Goal: Task Accomplishment & Management: Complete application form

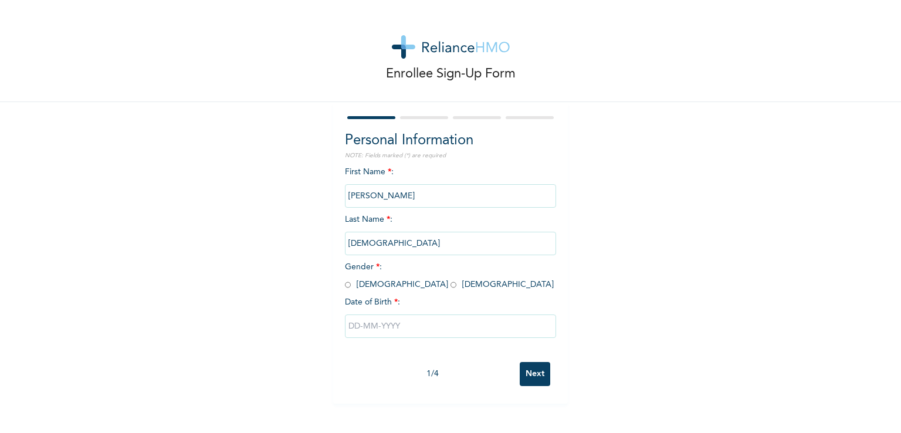
click at [451, 281] on input "radio" at bounding box center [454, 284] width 6 height 11
radio input "true"
click at [377, 324] on input "text" at bounding box center [450, 326] width 211 height 23
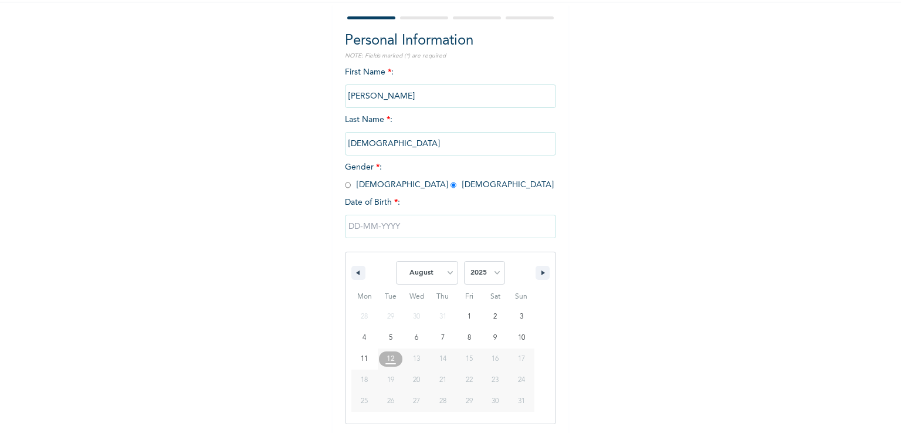
scroll to position [100, 0]
click at [437, 266] on select "January February March April May June July August September October November De…" at bounding box center [427, 272] width 62 height 23
select select "1"
click at [396, 261] on select "January February March April May June July August September October November De…" at bounding box center [427, 272] width 62 height 23
click at [472, 262] on select "2025 2024 2023 2022 2021 2020 2019 2018 2017 2016 2015 2014 2013 2012 2011 2010…" at bounding box center [484, 272] width 41 height 23
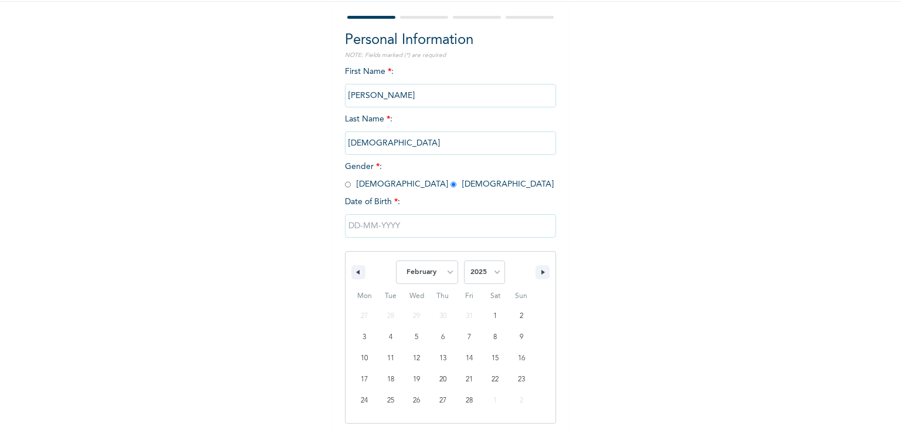
select select "1962"
click at [464, 261] on select "2025 2024 2023 2022 2021 2020 2019 2018 2017 2016 2015 2014 2013 2012 2011 2010…" at bounding box center [484, 272] width 41 height 23
type input "[DATE]"
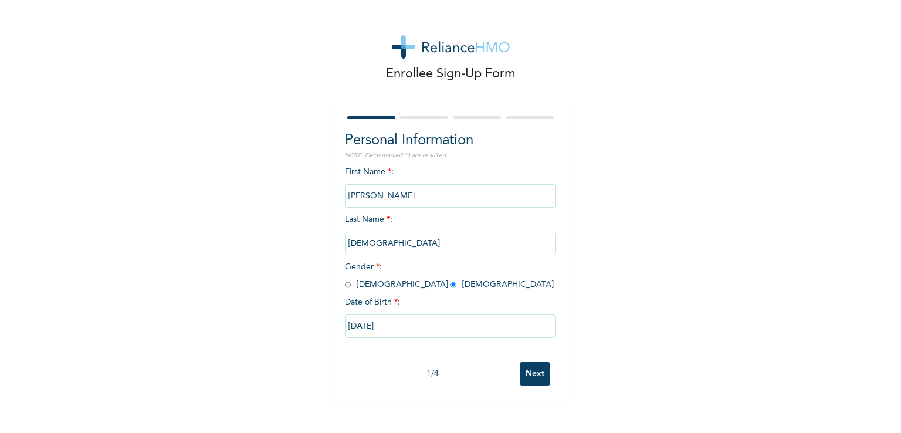
scroll to position [0, 0]
click at [538, 371] on input "Next" at bounding box center [535, 374] width 31 height 24
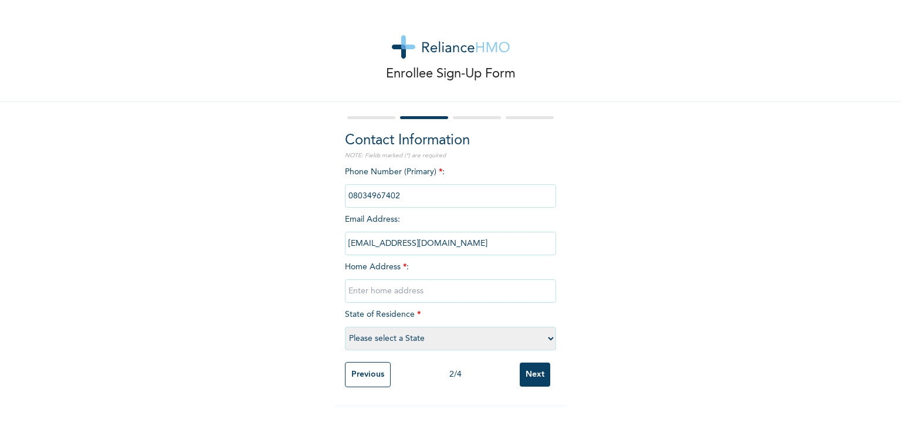
click at [444, 293] on input "text" at bounding box center [450, 290] width 211 height 23
type input "[STREET_ADDRESS]"
click at [435, 342] on select "Please select a State [PERSON_NAME] (FCT) [PERSON_NAME] Ibom [GEOGRAPHIC_DATA] …" at bounding box center [450, 338] width 211 height 23
select select "28"
click at [345, 327] on select "Please select a State [PERSON_NAME] (FCT) [PERSON_NAME] Ibom [GEOGRAPHIC_DATA] …" at bounding box center [450, 338] width 211 height 23
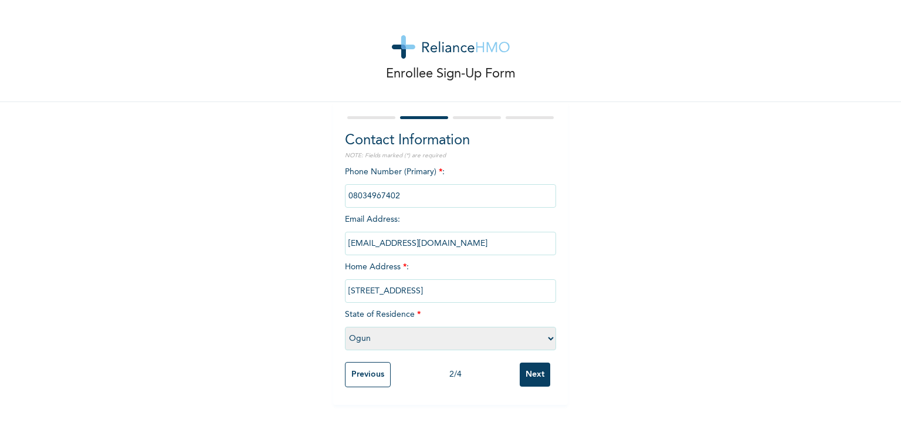
click at [597, 345] on div "Enrollee Sign-Up Form Contact Information NOTE: Fields marked (*) are required …" at bounding box center [450, 202] width 901 height 405
click at [528, 373] on input "Next" at bounding box center [535, 375] width 31 height 24
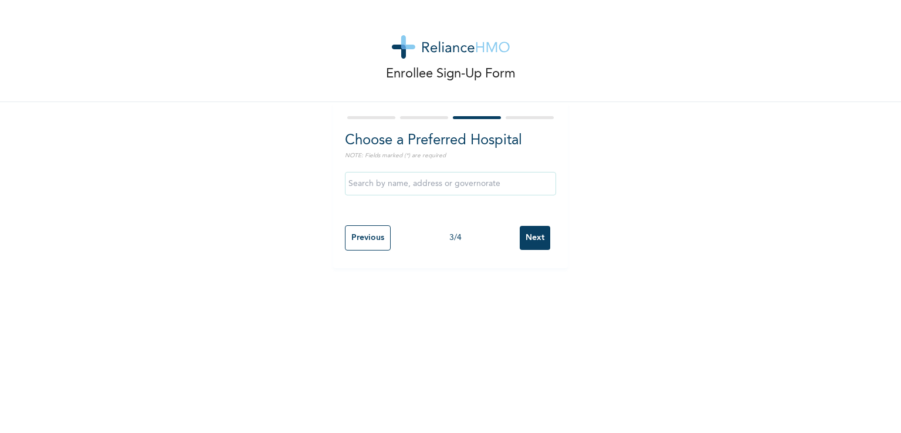
click at [450, 176] on input "text" at bounding box center [450, 183] width 211 height 23
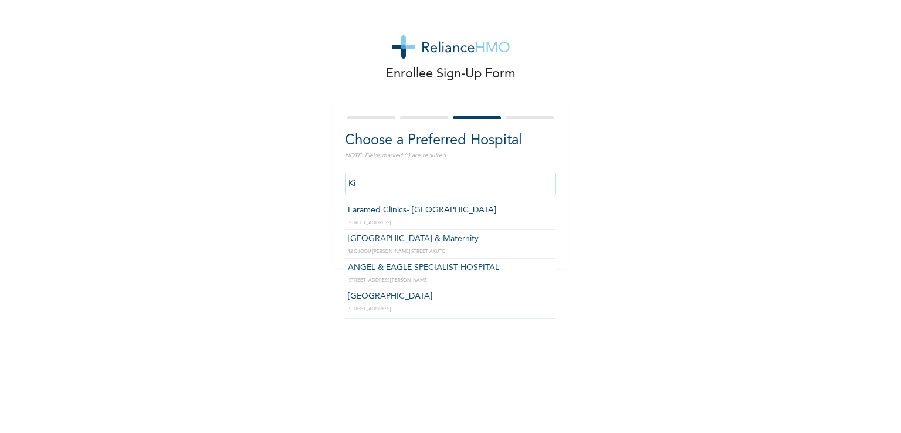
type input "[GEOGRAPHIC_DATA] & Maternity"
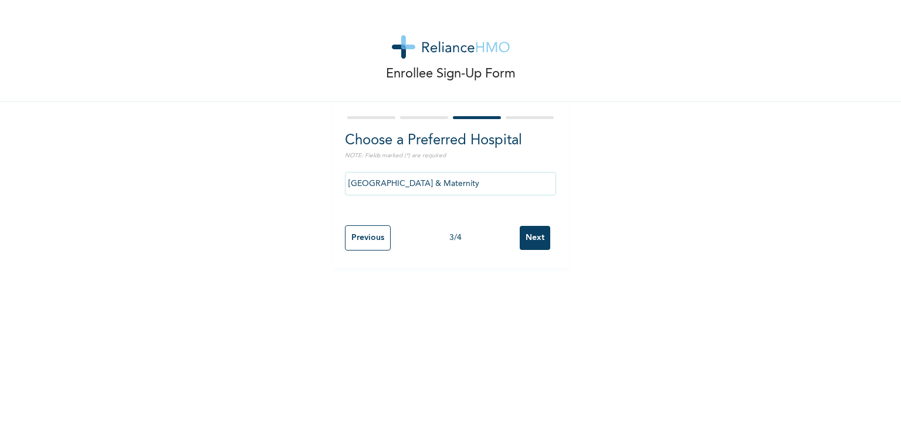
click at [528, 244] on input "Next" at bounding box center [535, 238] width 31 height 24
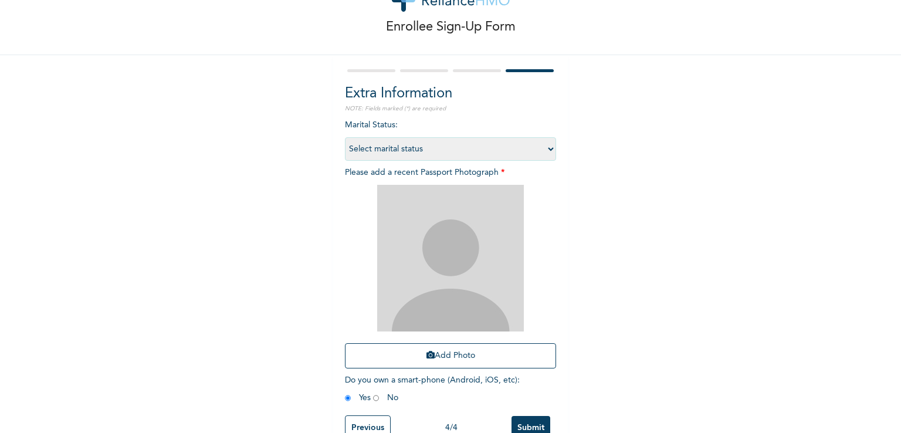
scroll to position [49, 0]
click at [511, 146] on select "Select marital status Single Married Divorced Widow/Widower" at bounding box center [450, 147] width 211 height 23
click at [345, 136] on select "Select marital status Single Married Divorced Widow/Widower" at bounding box center [450, 147] width 211 height 23
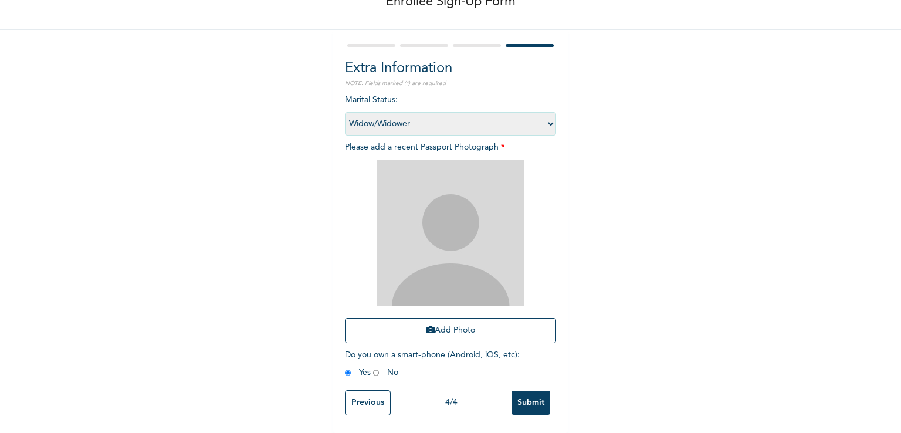
click at [517, 112] on select "Select marital status Single Married Divorced Widow/Widower" at bounding box center [450, 123] width 211 height 23
select select "2"
click at [345, 112] on select "Select marital status Single Married Divorced Widow/Widower" at bounding box center [450, 123] width 211 height 23
click at [620, 202] on div "Enrollee Sign-Up Form Extra Information NOTE: Fields marked (*) are required Ma…" at bounding box center [450, 180] width 901 height 505
click at [529, 393] on input "Submit" at bounding box center [531, 403] width 39 height 24
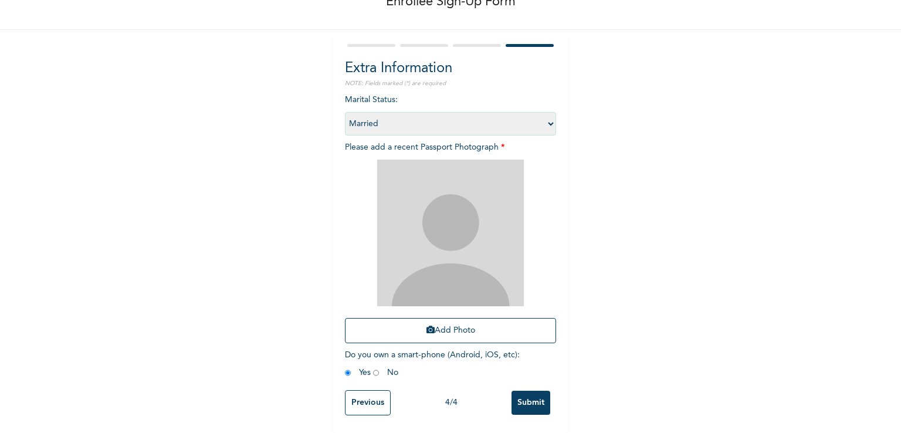
scroll to position [0, 0]
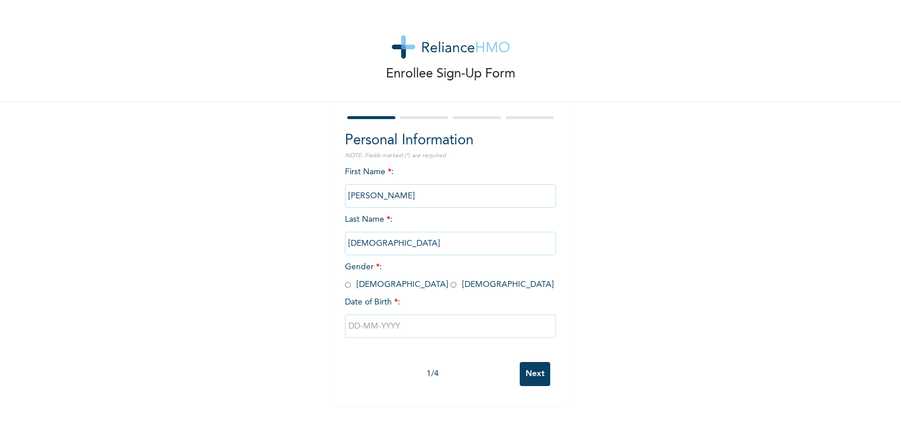
click at [451, 285] on input "radio" at bounding box center [454, 284] width 6 height 11
radio input "true"
click at [393, 329] on input "text" at bounding box center [450, 326] width 211 height 23
select select "7"
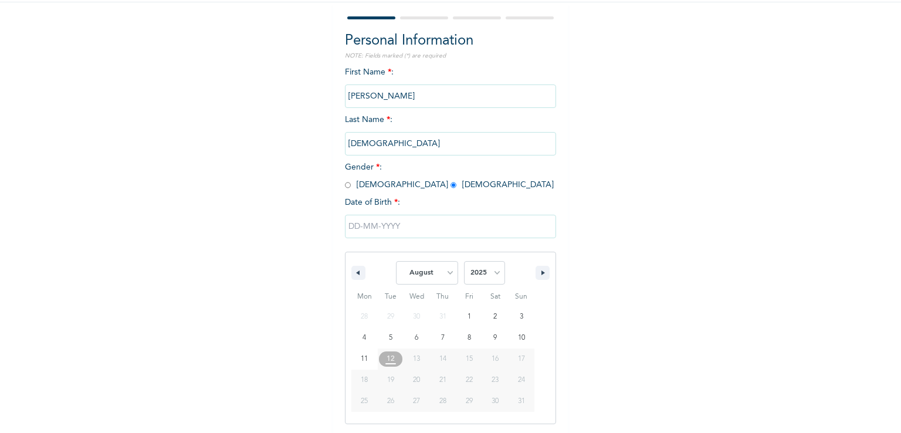
scroll to position [100, 0]
click at [472, 273] on select "2025 2024 2023 2022 2021 2020 2019 2018 2017 2016 2015 2014 2013 2012 2011 2010…" at bounding box center [484, 272] width 41 height 23
select select "1962"
click at [464, 261] on select "2025 2024 2023 2022 2021 2020 2019 2018 2017 2016 2015 2014 2013 2012 2011 2010…" at bounding box center [484, 272] width 41 height 23
click at [424, 278] on select "January February March April May June July August September October November De…" at bounding box center [427, 272] width 62 height 23
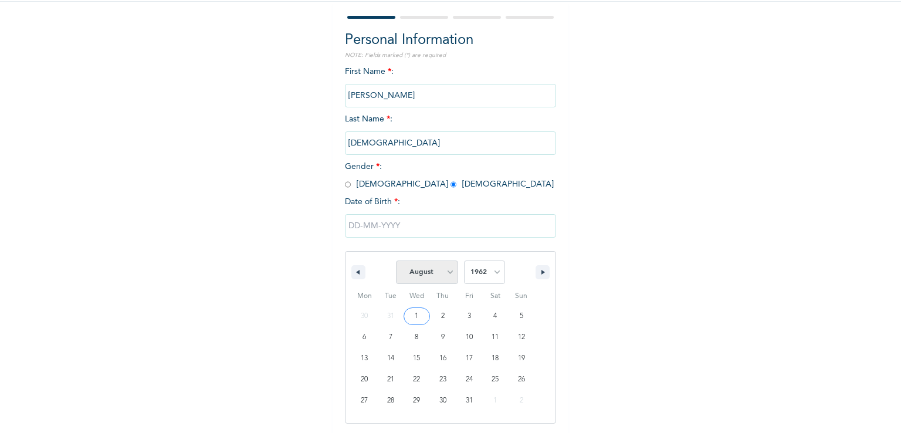
select select "1"
click at [396, 261] on select "January February March April May June July August September October November De…" at bounding box center [427, 272] width 62 height 23
type input "[DATE]"
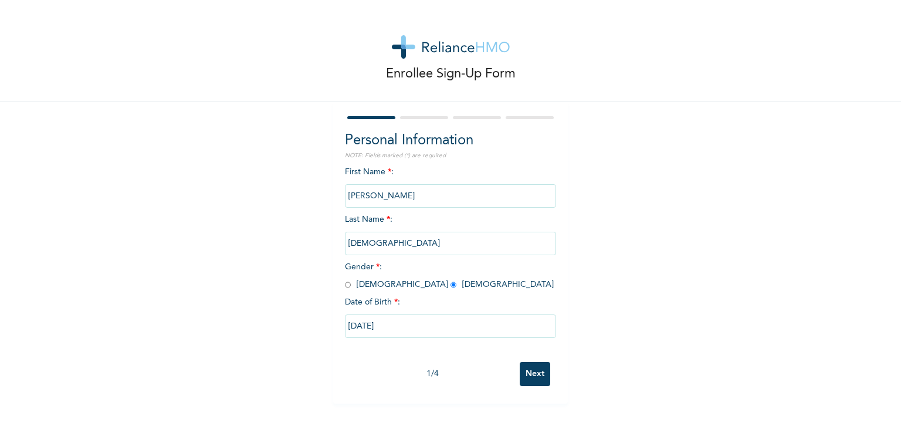
scroll to position [0, 0]
click at [528, 367] on input "Next" at bounding box center [535, 374] width 31 height 24
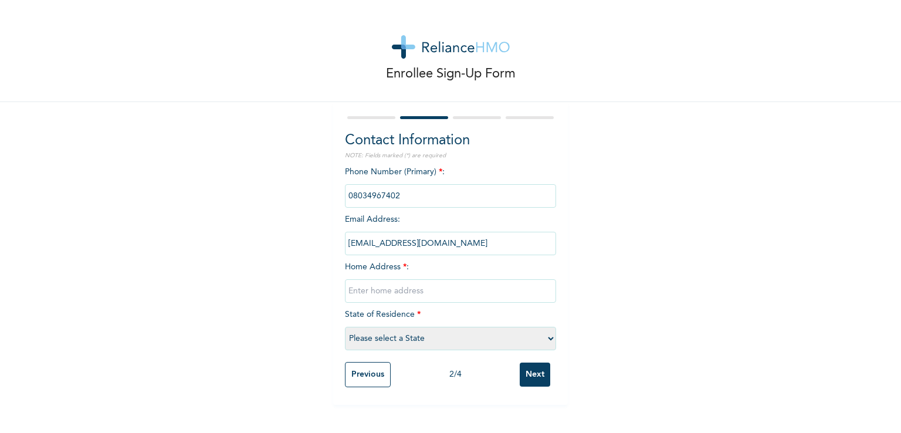
click at [377, 288] on input "text" at bounding box center [450, 290] width 211 height 23
type input "[STREET_ADDRESS]"
click at [401, 336] on select "Please select a State [PERSON_NAME] (FCT) [PERSON_NAME] Ibom [GEOGRAPHIC_DATA] …" at bounding box center [450, 338] width 211 height 23
select select "28"
click at [345, 327] on select "Please select a State [PERSON_NAME] (FCT) [PERSON_NAME] Ibom [GEOGRAPHIC_DATA] …" at bounding box center [450, 338] width 211 height 23
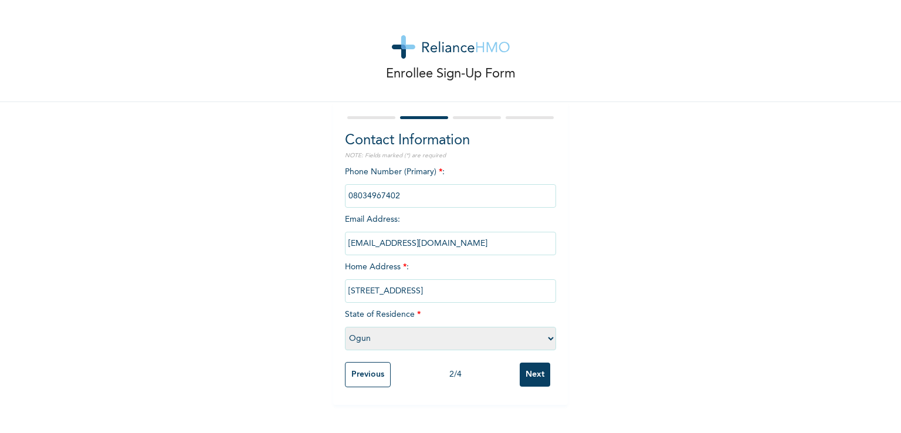
click at [531, 370] on input "Next" at bounding box center [535, 375] width 31 height 24
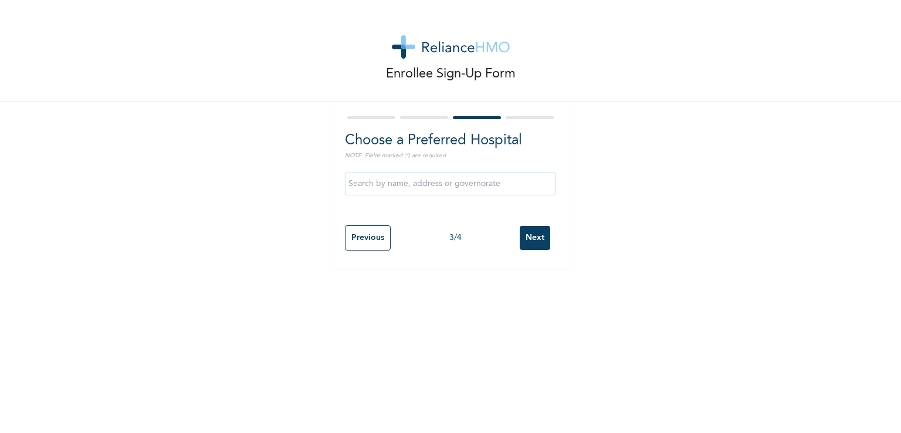
click at [441, 184] on input "text" at bounding box center [450, 183] width 211 height 23
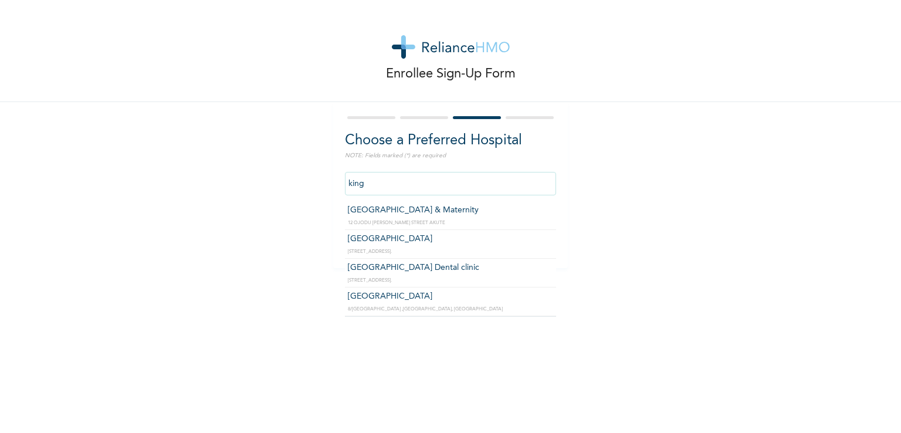
type input "[GEOGRAPHIC_DATA] & Maternity"
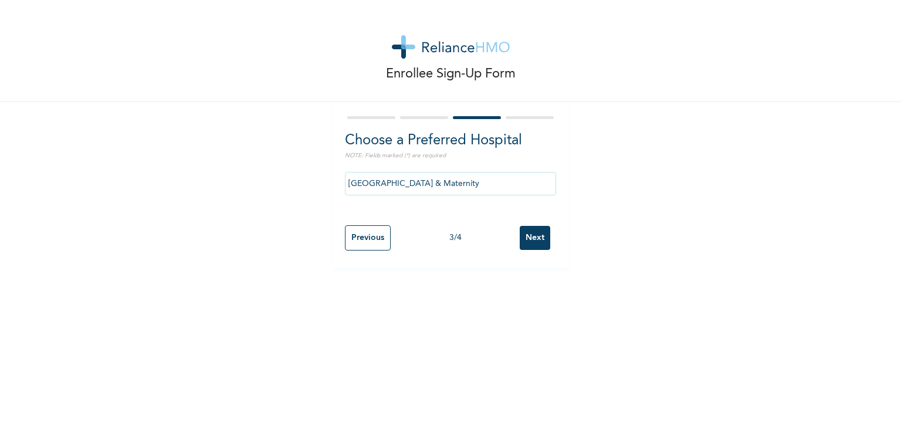
click at [533, 240] on input "Next" at bounding box center [535, 238] width 31 height 24
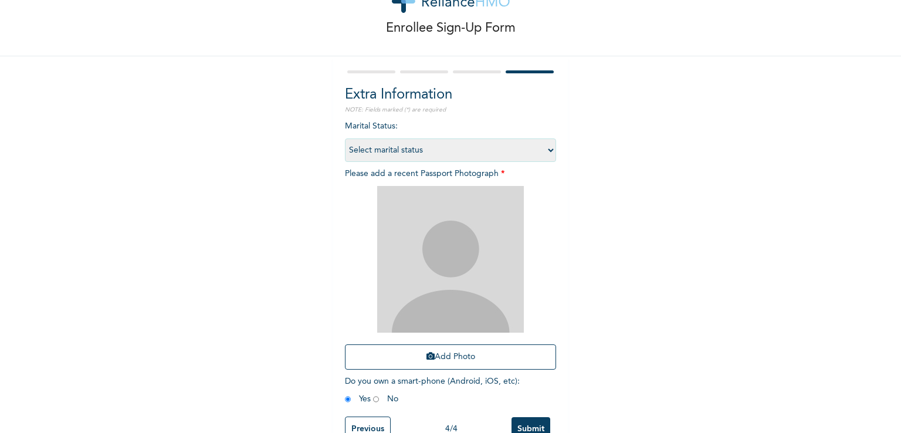
scroll to position [80, 0]
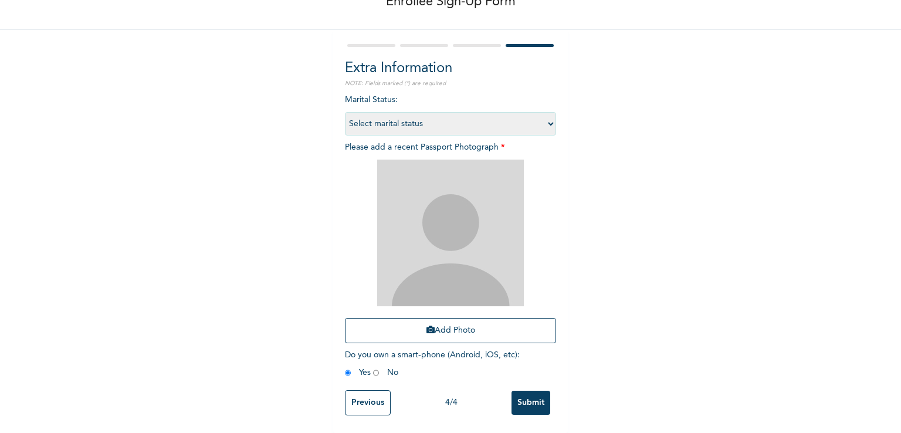
click at [525, 393] on input "Submit" at bounding box center [531, 403] width 39 height 24
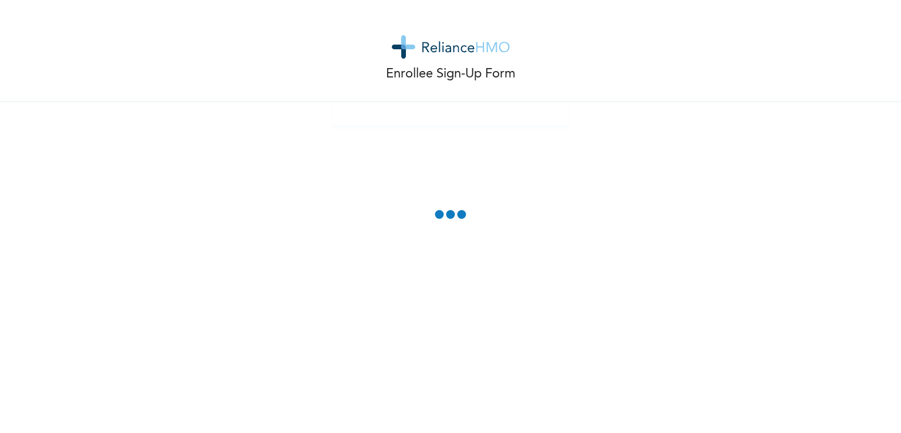
scroll to position [0, 0]
